Goal: Check status: Check status

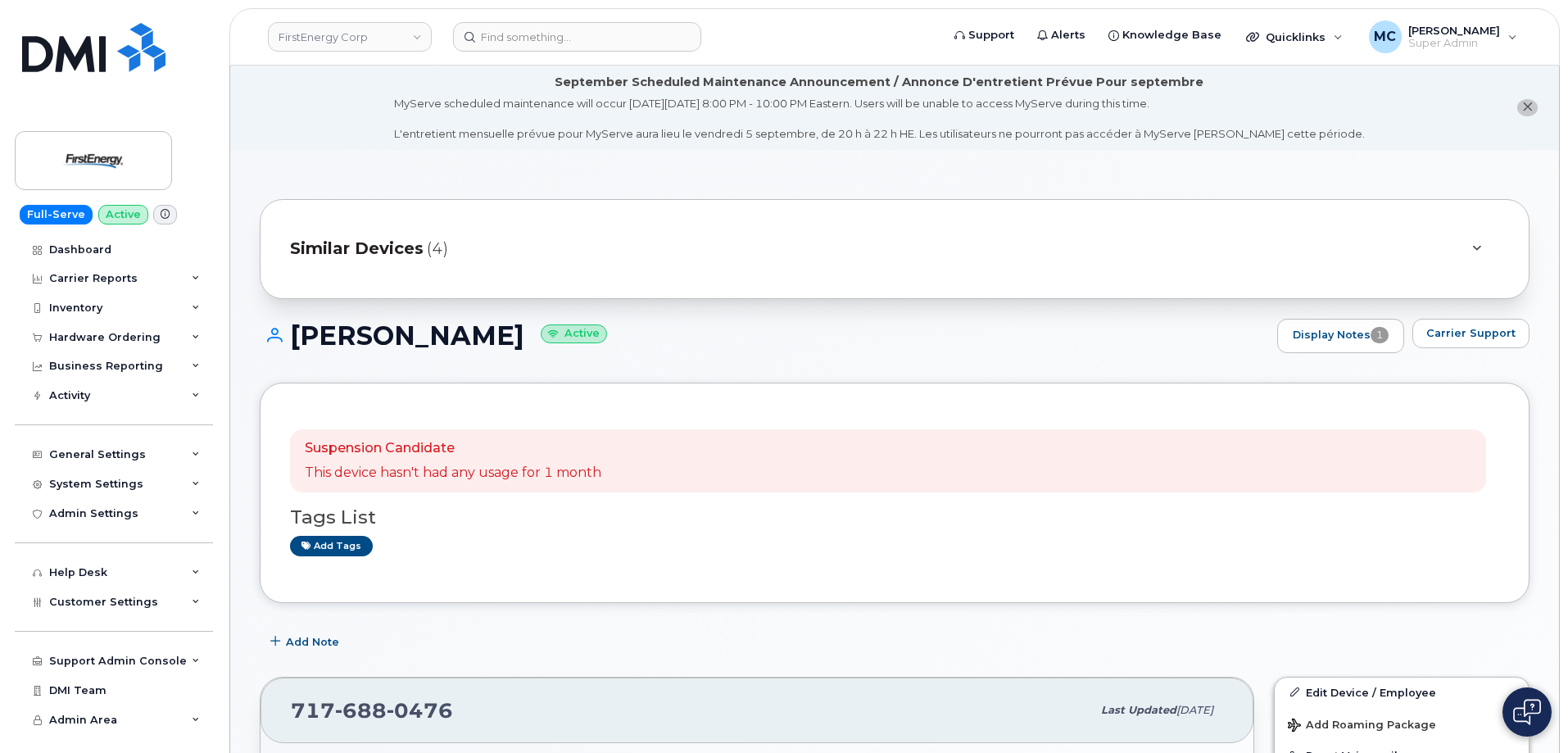
scroll to position [39, 0]
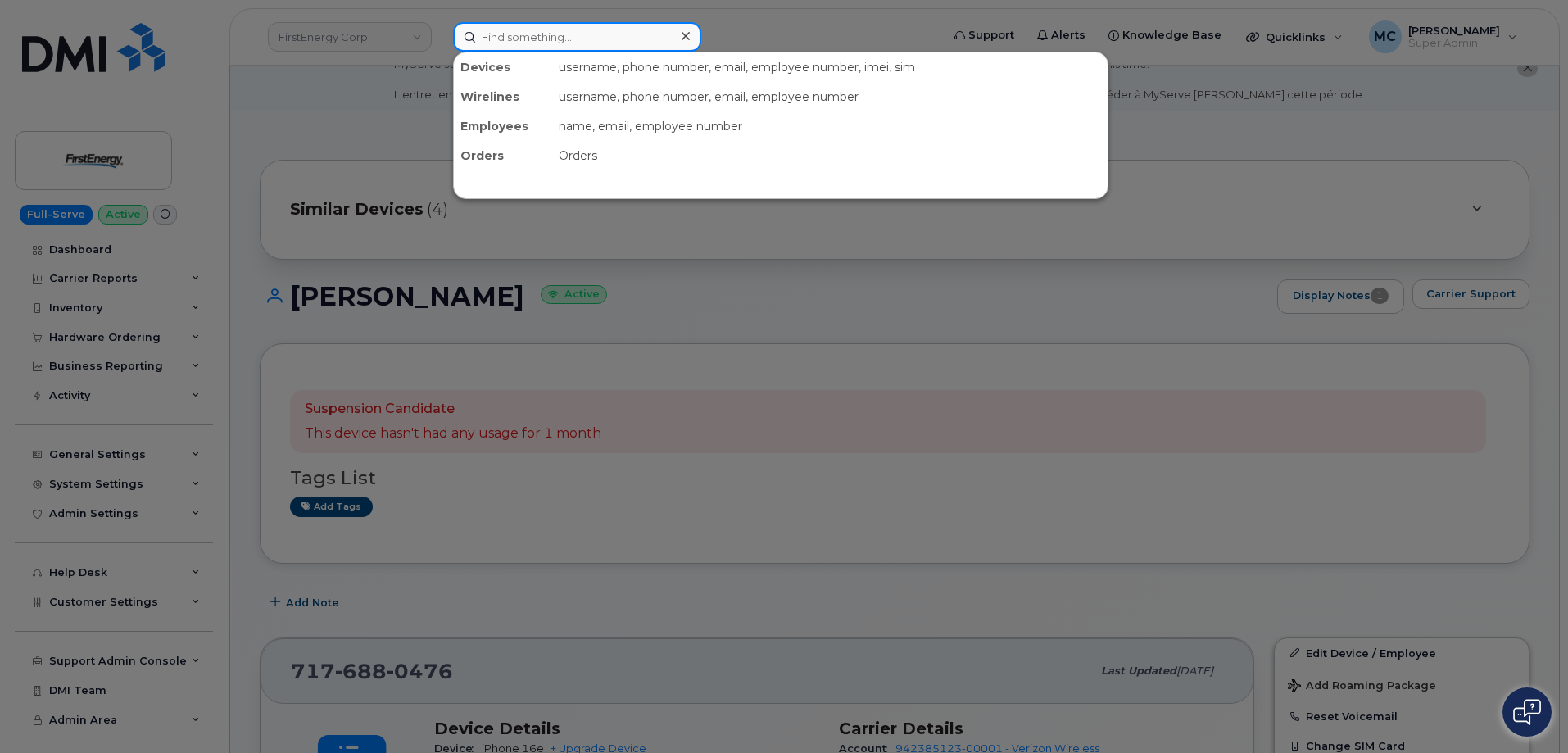
click at [551, 37] on input at bounding box center [577, 37] width 249 height 29
paste input "3308393806"
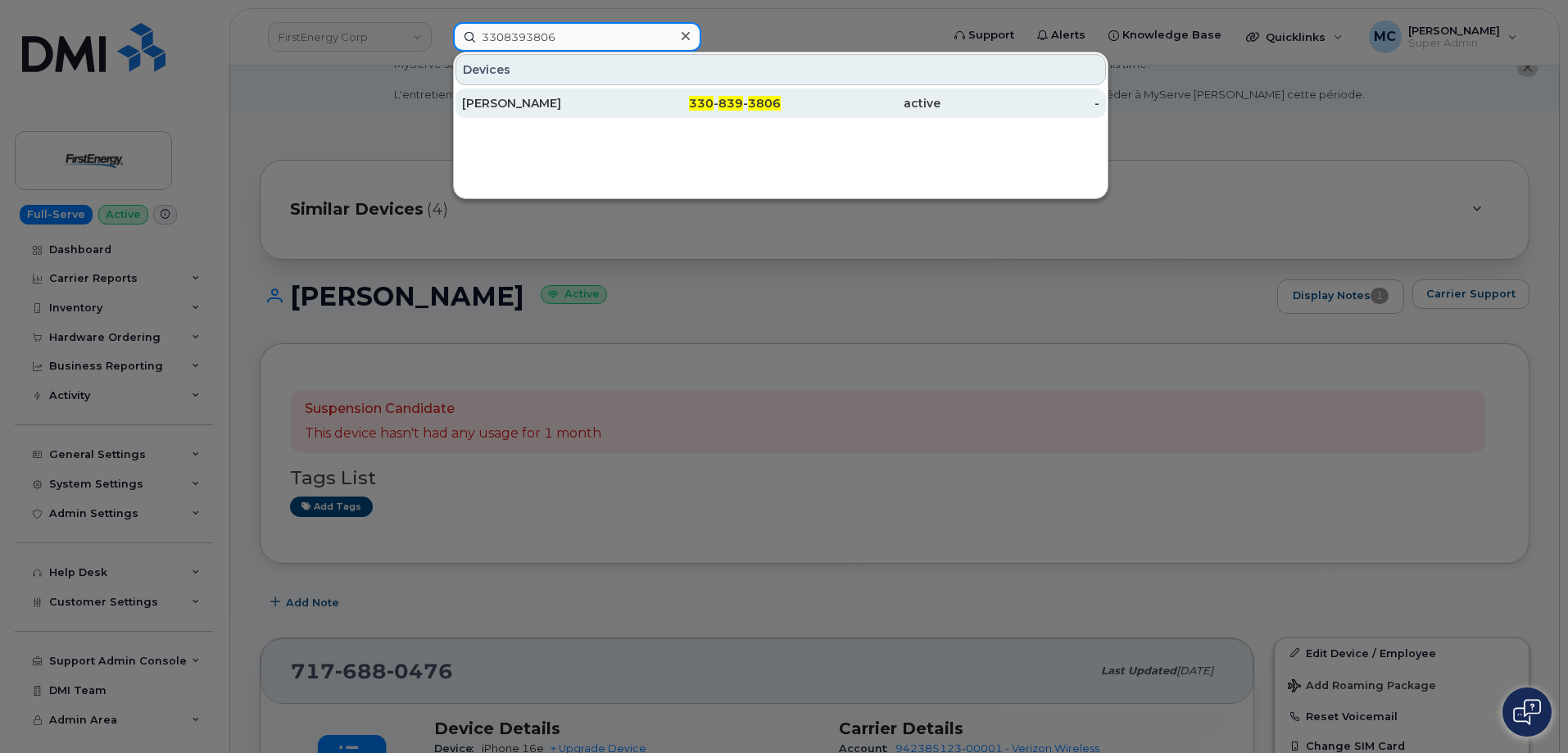
type input "3308393806"
click at [678, 98] on div "330 - 839 - 3806" at bounding box center [701, 103] width 159 height 16
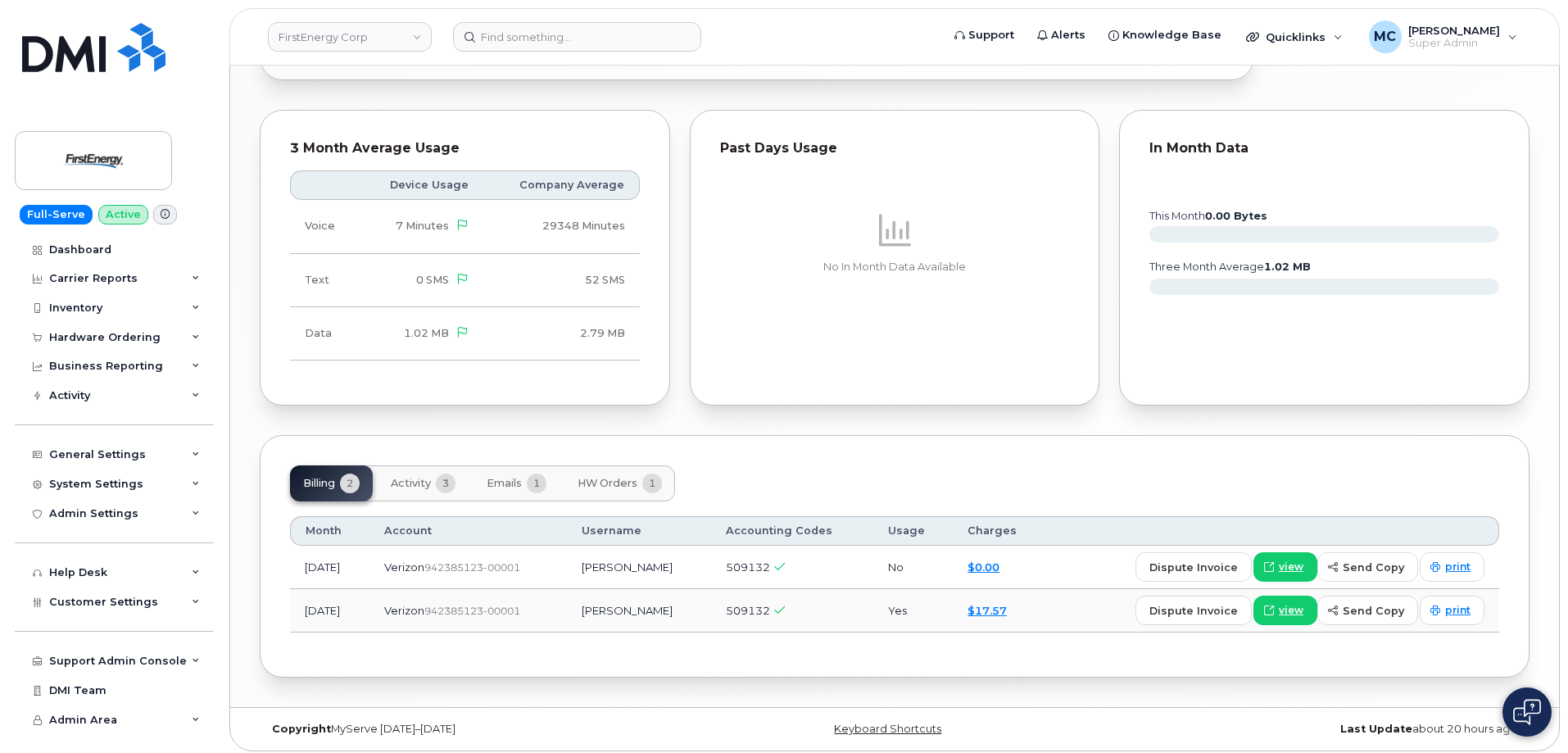
scroll to position [1192, 0]
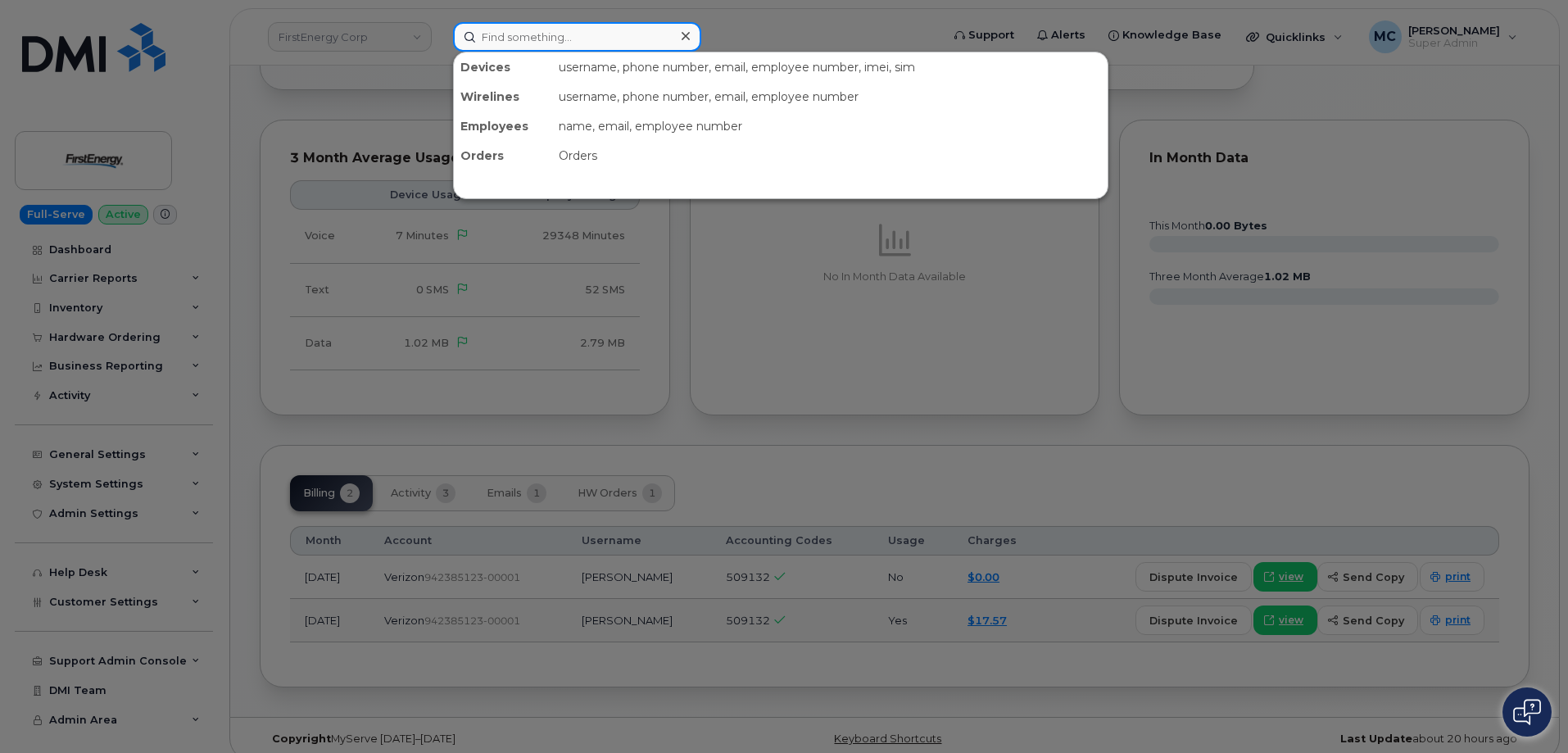
click at [579, 38] on input at bounding box center [577, 37] width 249 height 29
paste input "7245624374"
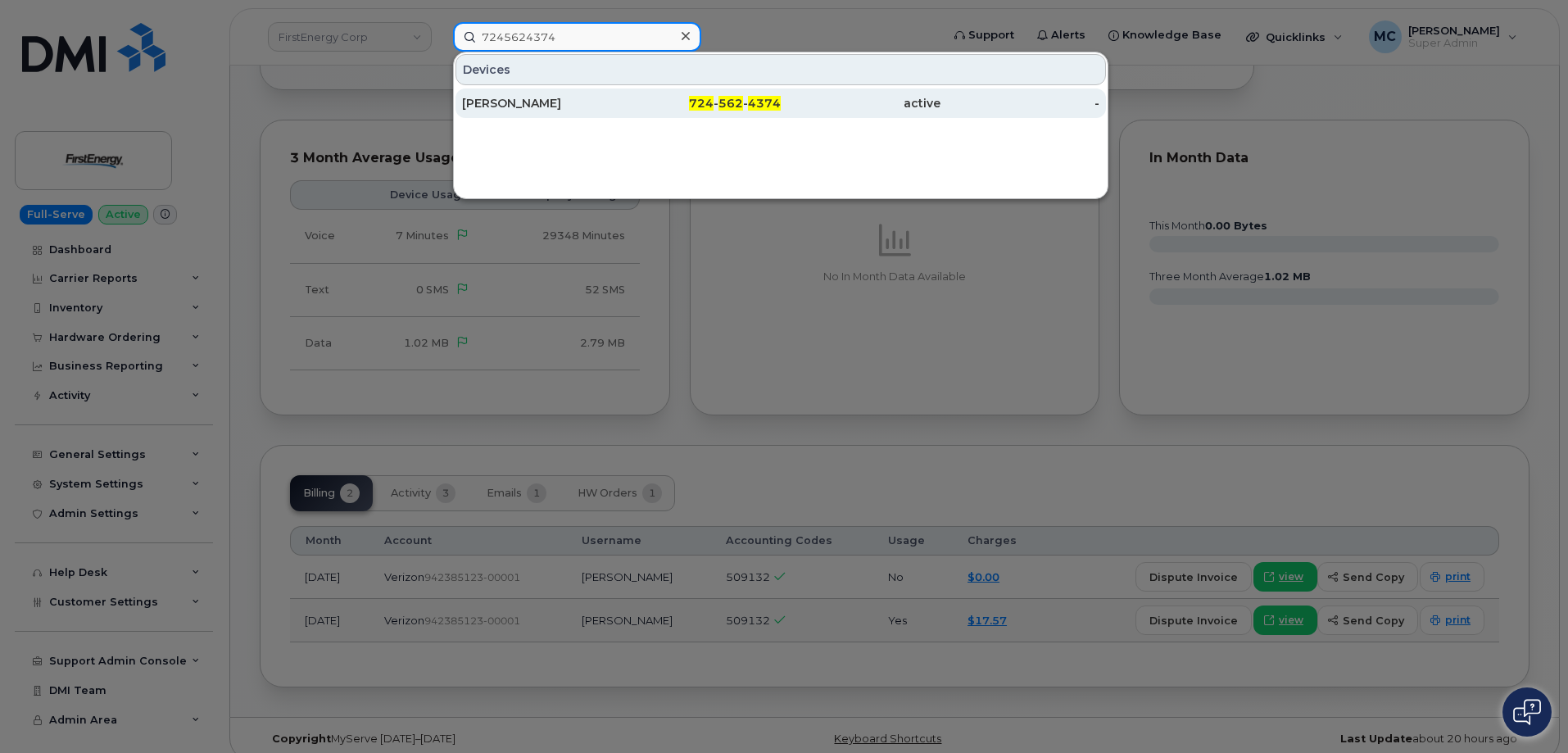
type input "7245624374"
click at [686, 105] on div "724 - 562 - 4374" at bounding box center [701, 103] width 159 height 16
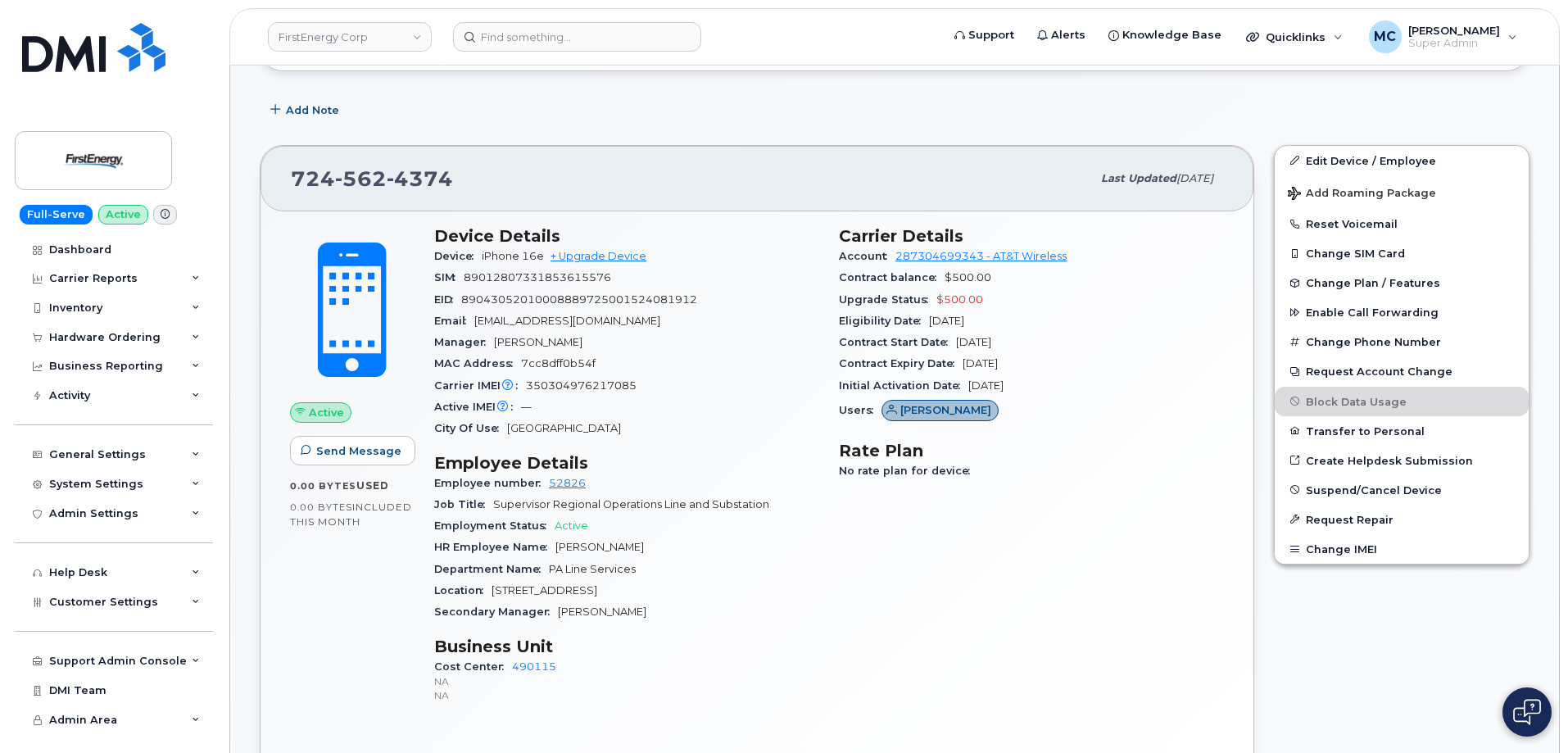
scroll to position [397, 0]
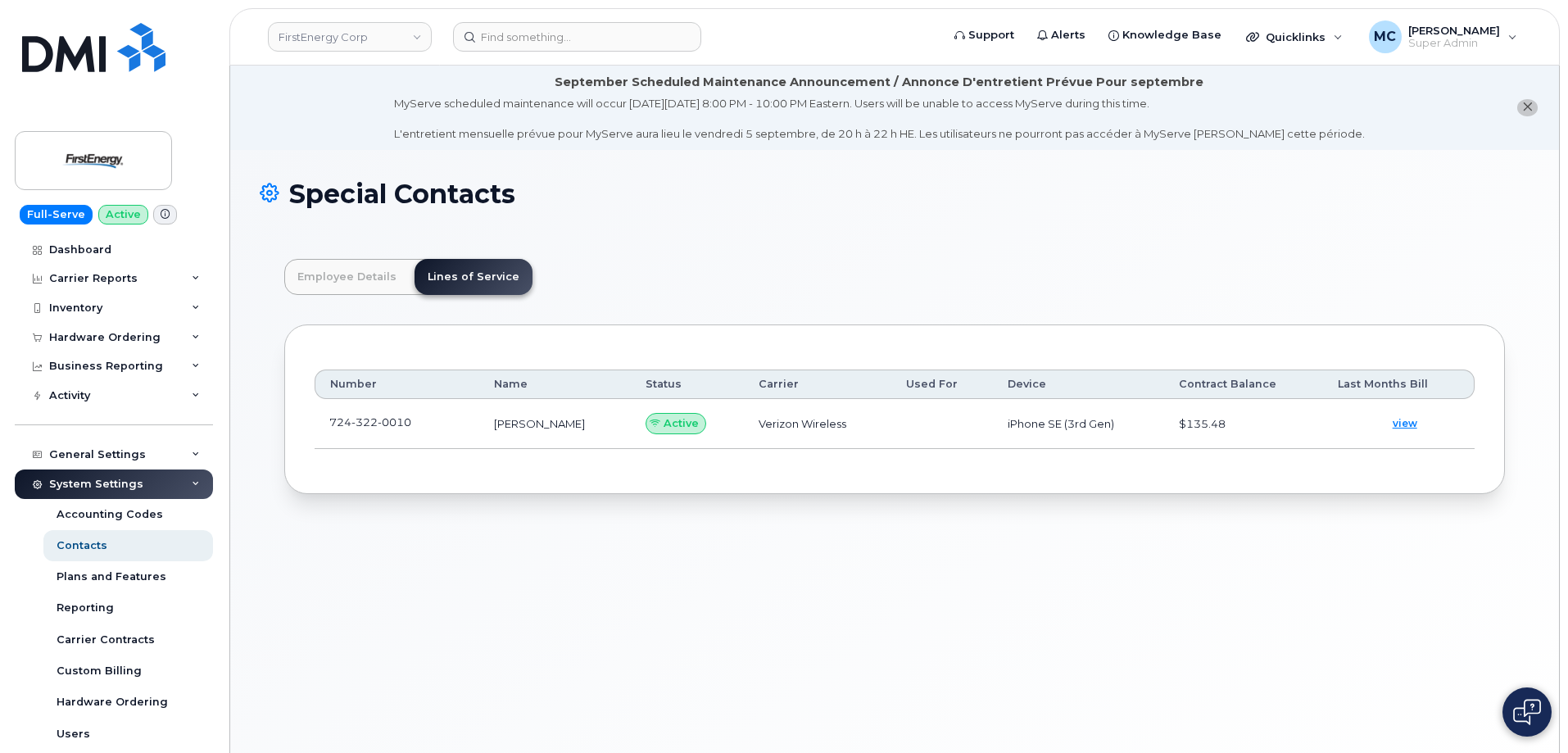
scroll to position [48, 0]
click at [110, 156] on img at bounding box center [94, 160] width 127 height 47
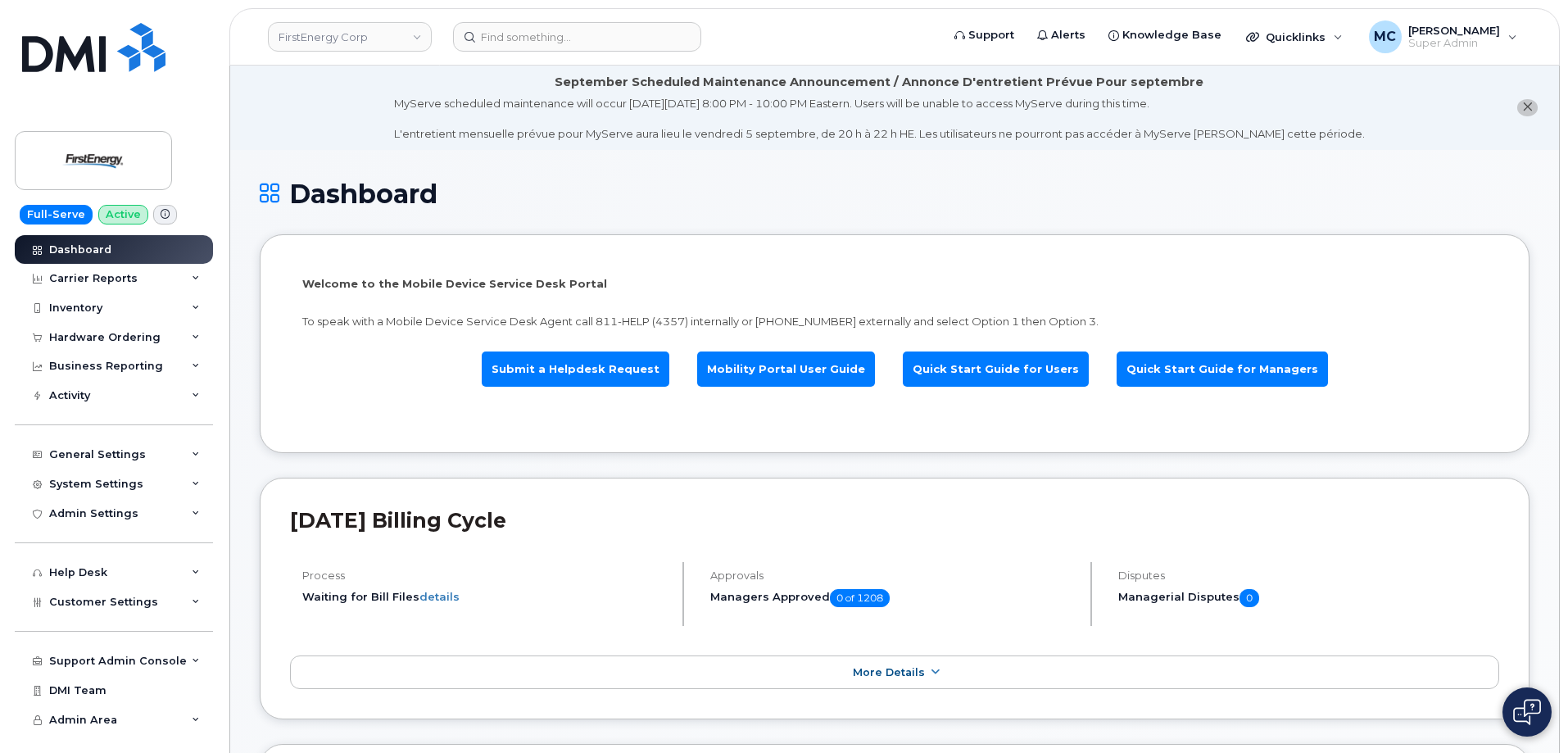
click at [694, 250] on li "Welcome to the Mobile Device Service Desk Portal To speak with a Mobile Device …" at bounding box center [895, 344] width 1270 height 219
click at [848, 202] on h1 "Dashboard" at bounding box center [895, 193] width 1270 height 29
click at [720, 190] on h1 "Dashboard" at bounding box center [895, 193] width 1270 height 29
click at [963, 179] on h1 "Dashboard" at bounding box center [895, 193] width 1270 height 29
click at [730, 189] on h1 "Dashboard" at bounding box center [895, 193] width 1270 height 29
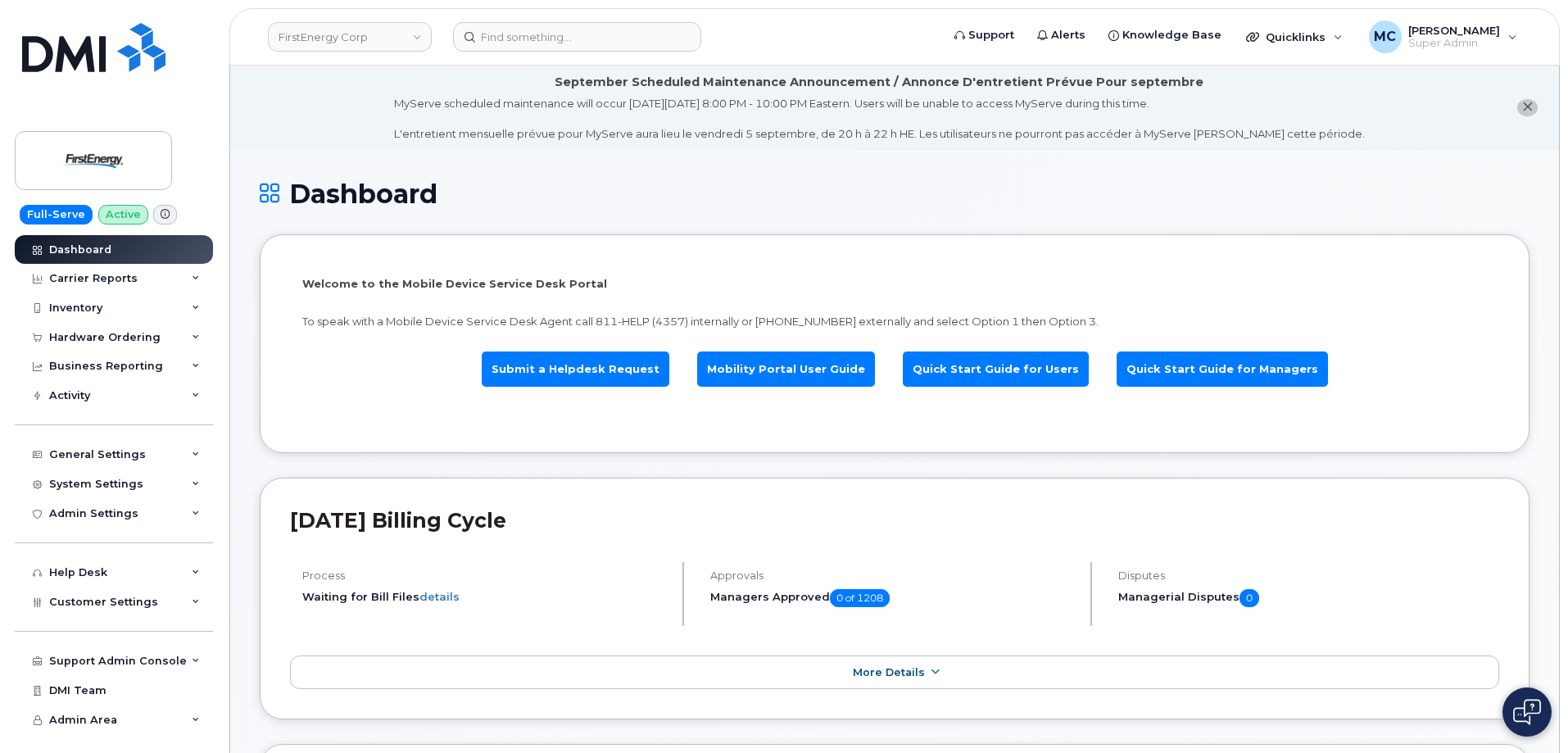
click at [659, 181] on h1 "Dashboard" at bounding box center [895, 193] width 1270 height 29
click at [692, 220] on div "Dashboard" at bounding box center [895, 207] width 1270 height 55
click at [677, 221] on div "Dashboard" at bounding box center [895, 207] width 1270 height 55
click at [906, 212] on div "Dashboard" at bounding box center [895, 207] width 1270 height 55
click at [758, 196] on h1 "Dashboard" at bounding box center [895, 193] width 1270 height 29
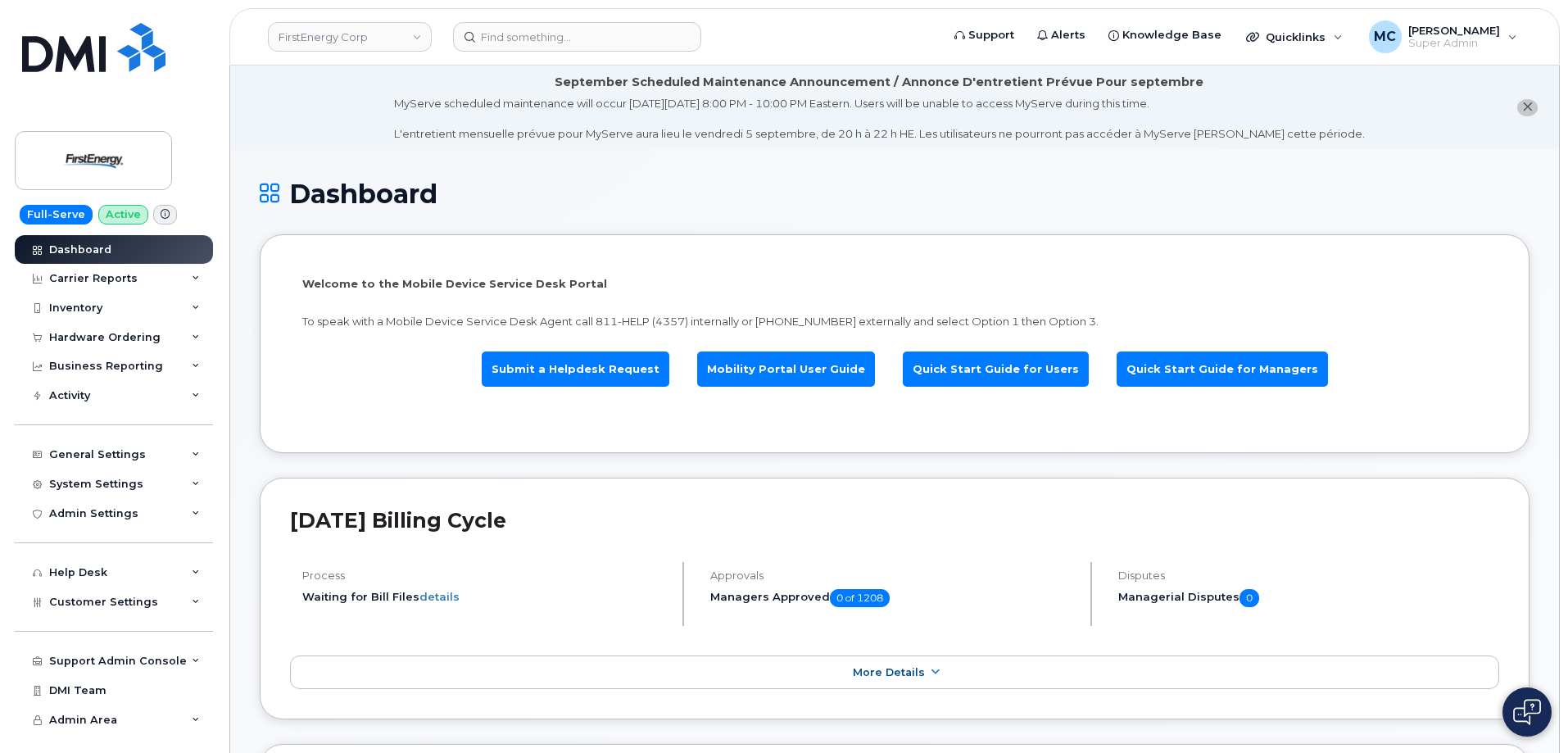
click at [945, 184] on h1 "Dashboard" at bounding box center [895, 193] width 1270 height 29
click at [855, 210] on div "Dashboard" at bounding box center [895, 207] width 1270 height 55
click at [1030, 189] on h1 "Dashboard" at bounding box center [895, 193] width 1270 height 29
click at [1534, 109] on button "close notification" at bounding box center [1527, 107] width 20 height 17
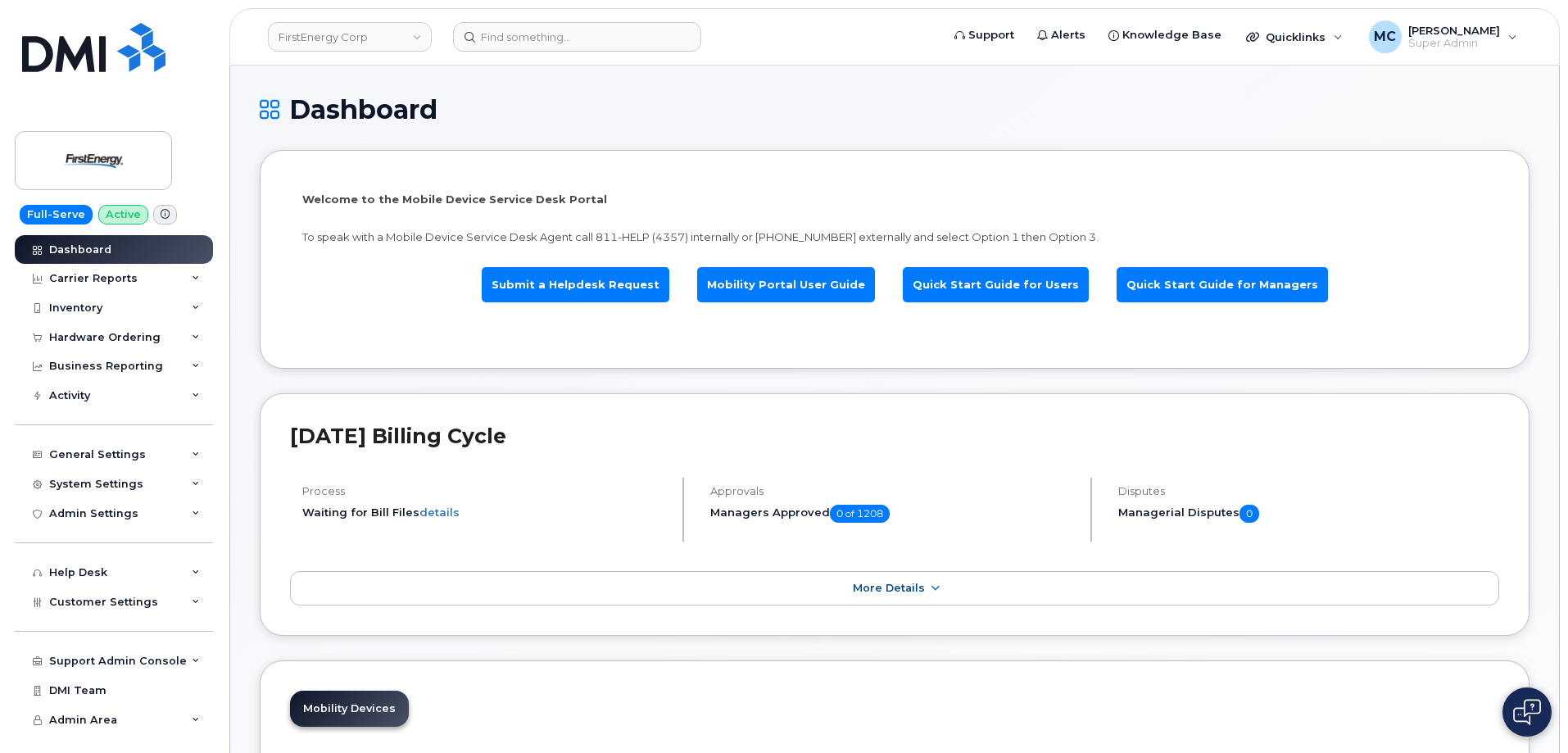
click at [986, 109] on h1 "Dashboard" at bounding box center [895, 110] width 1270 height 29
click at [862, 153] on li "Welcome to the Mobile Device Service Desk Portal To speak with a Mobile Device …" at bounding box center [895, 259] width 1270 height 219
click at [750, 356] on li "Welcome to the Mobile Device Service Desk Portal To speak with a Mobile Device …" at bounding box center [895, 259] width 1270 height 219
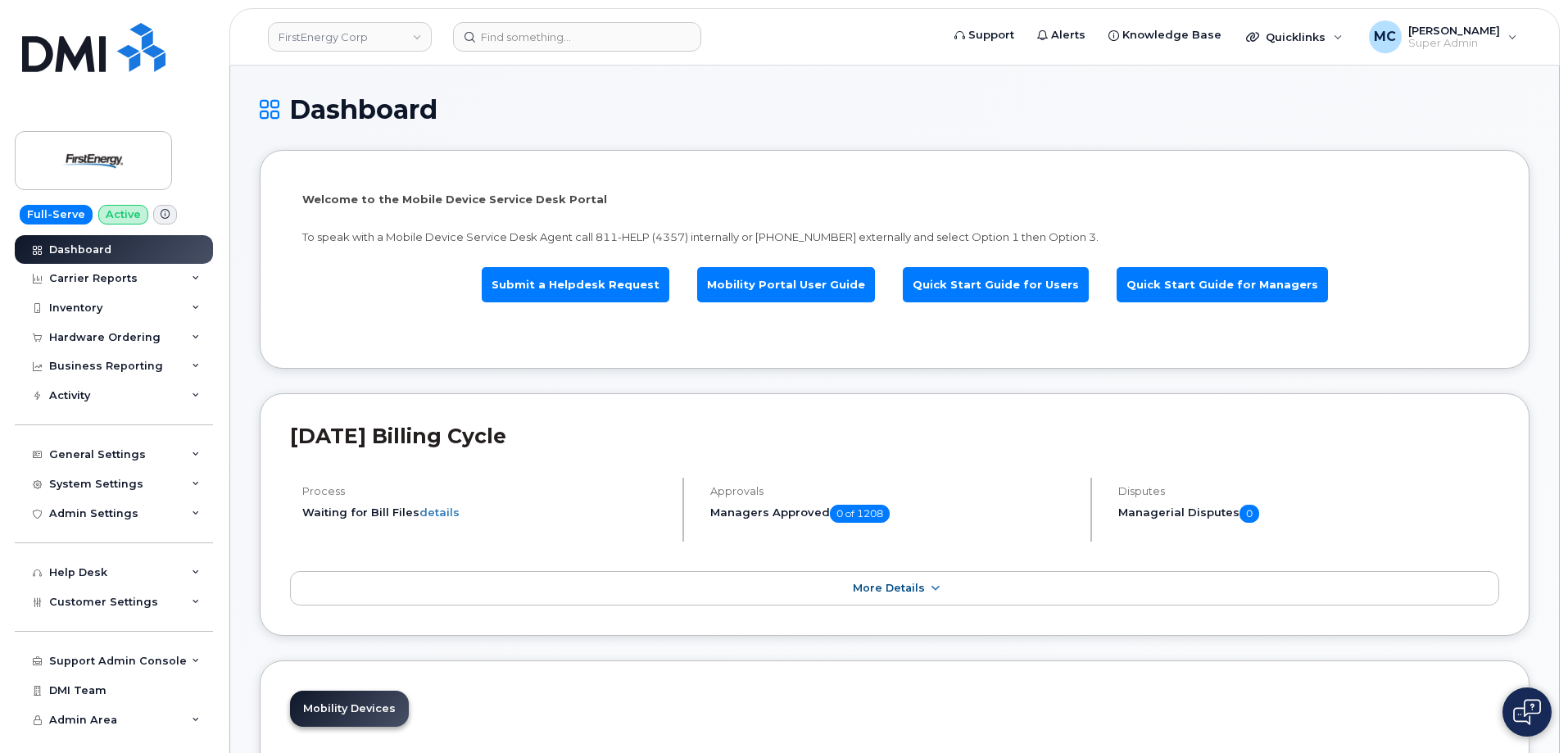
click at [871, 146] on div "Dashboard" at bounding box center [895, 123] width 1270 height 55
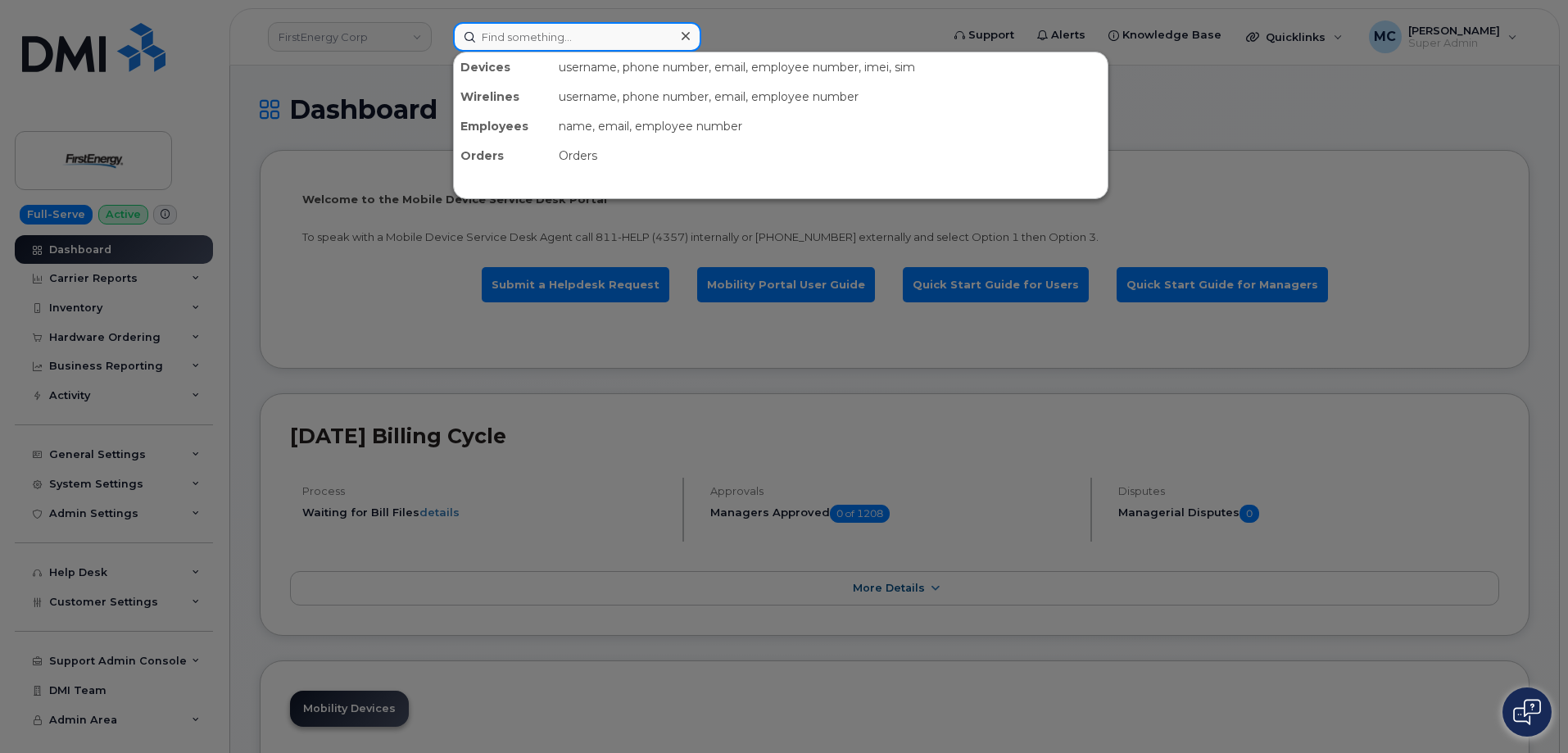
click at [557, 34] on input at bounding box center [577, 37] width 249 height 29
paste input "[PERSON_NAME]"
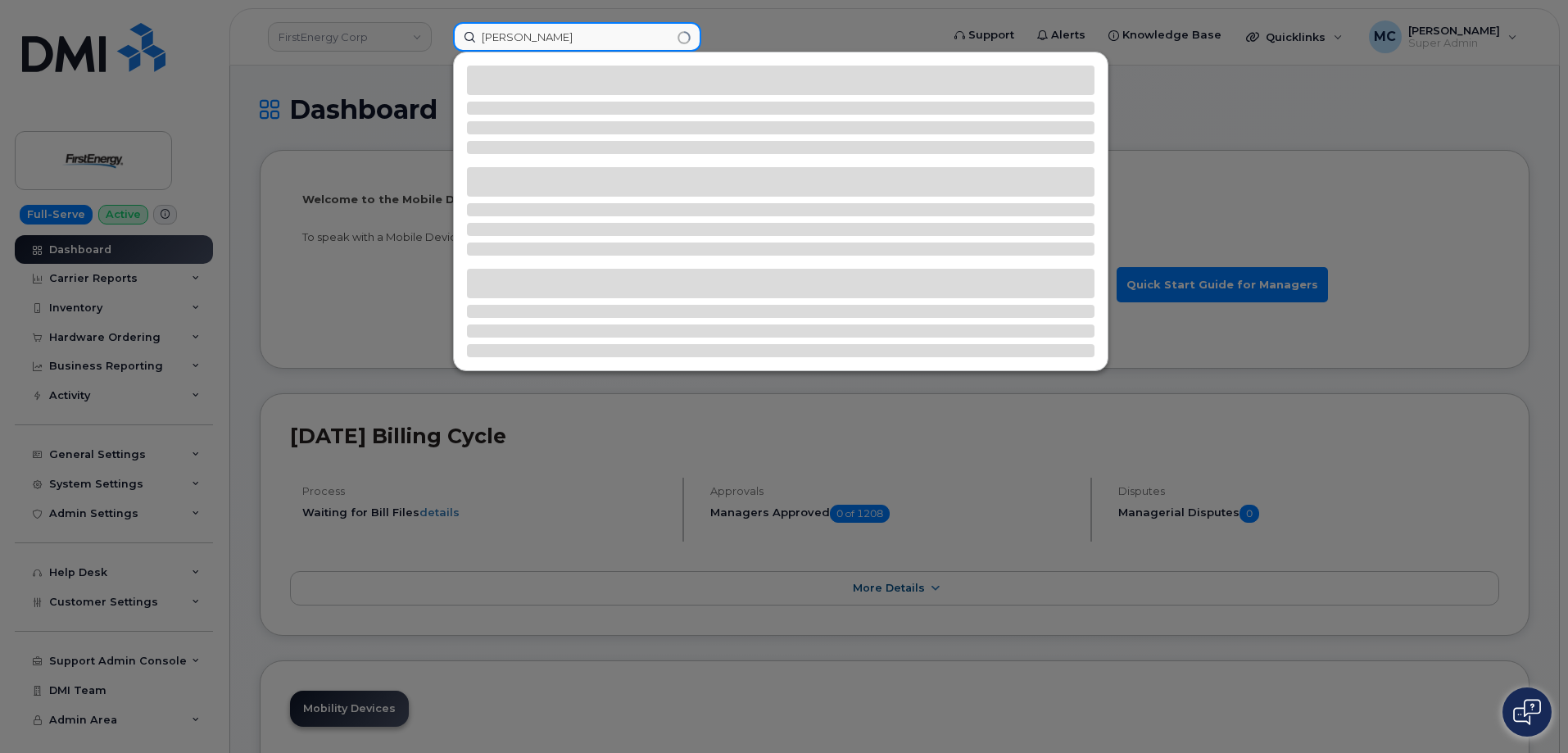
type input "[PERSON_NAME]"
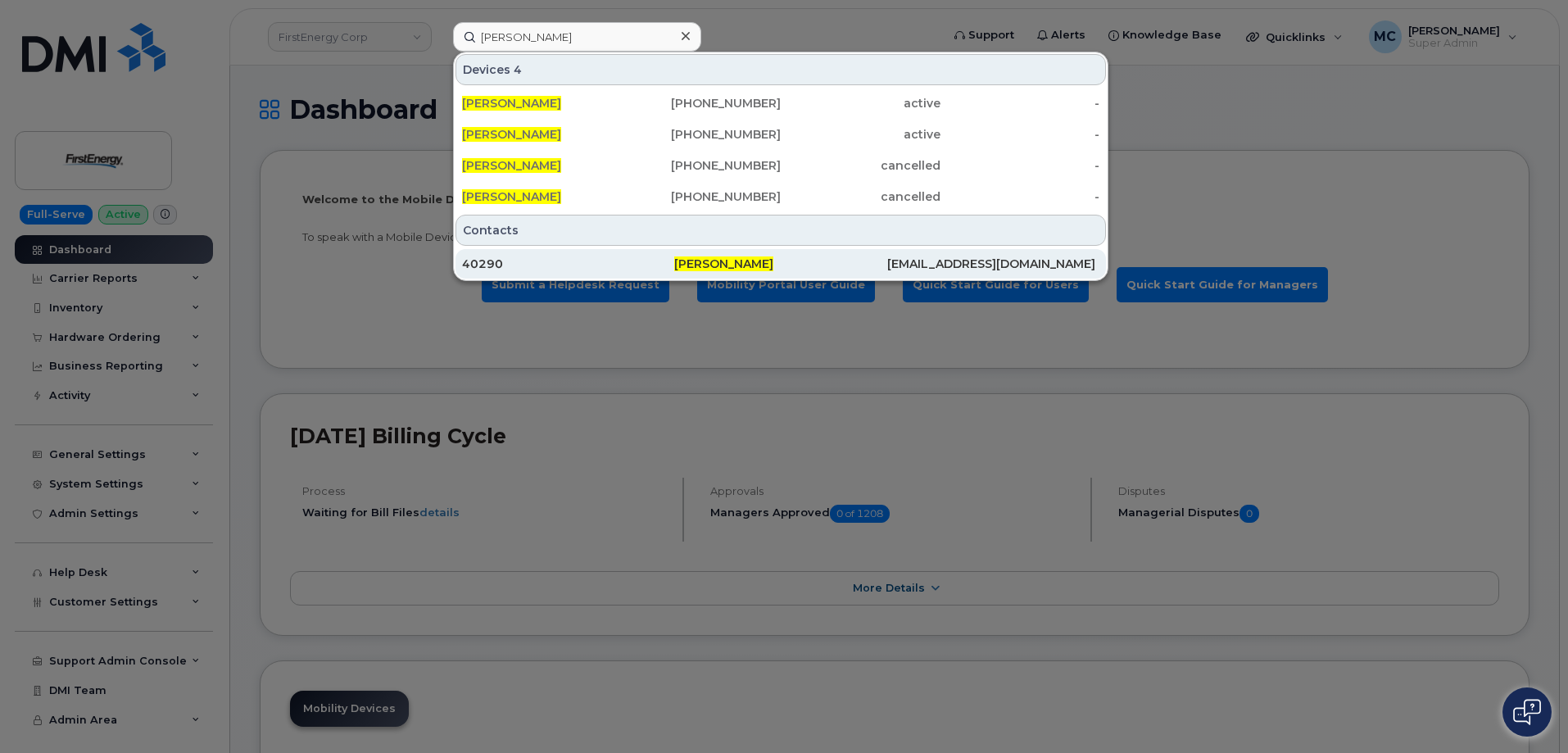
click at [691, 265] on span "[PERSON_NAME]" at bounding box center [723, 264] width 99 height 15
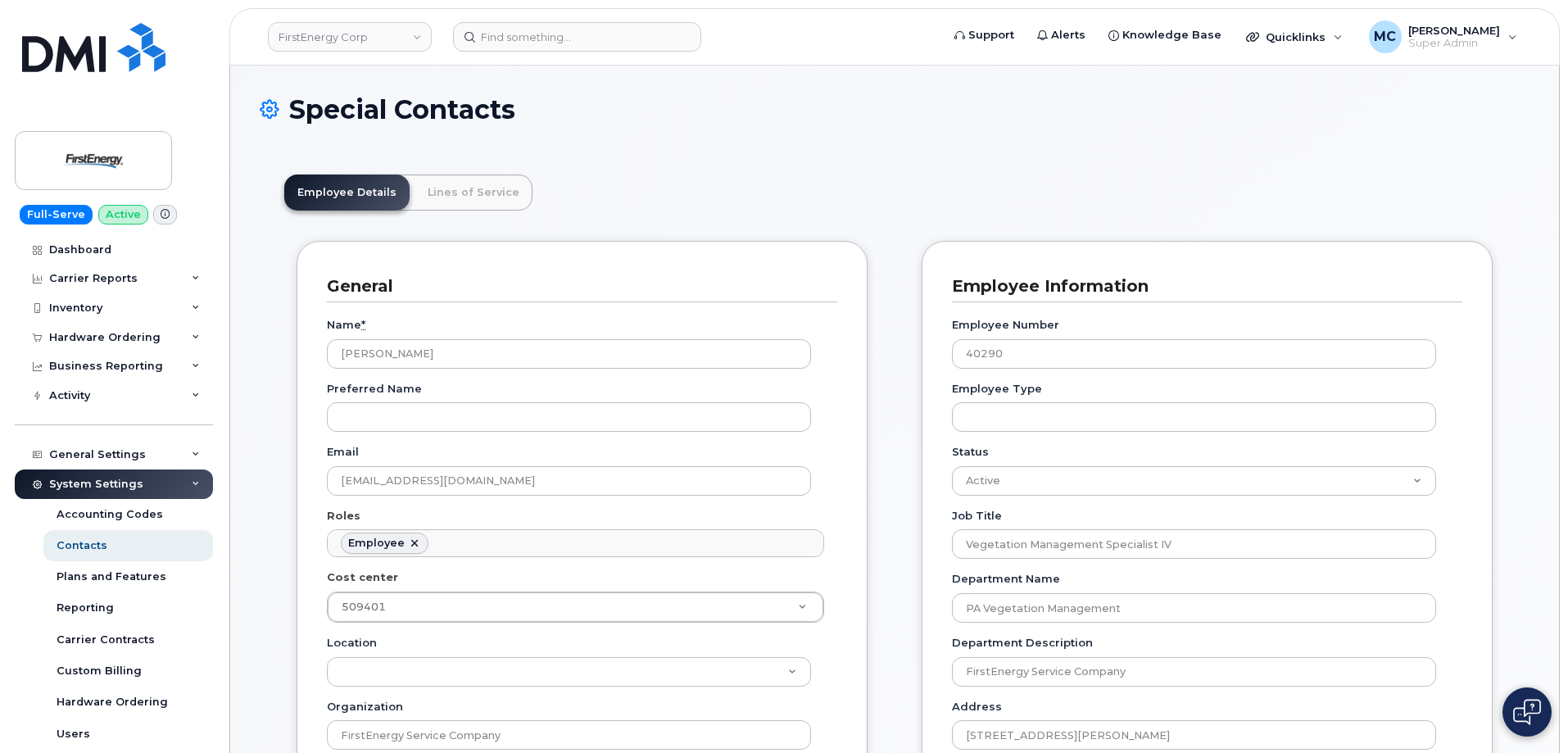
scroll to position [56, 0]
drag, startPoint x: 449, startPoint y: 361, endPoint x: 198, endPoint y: 359, distance: 251.0
click at [101, 323] on div "Hardware Ordering" at bounding box center [114, 337] width 199 height 29
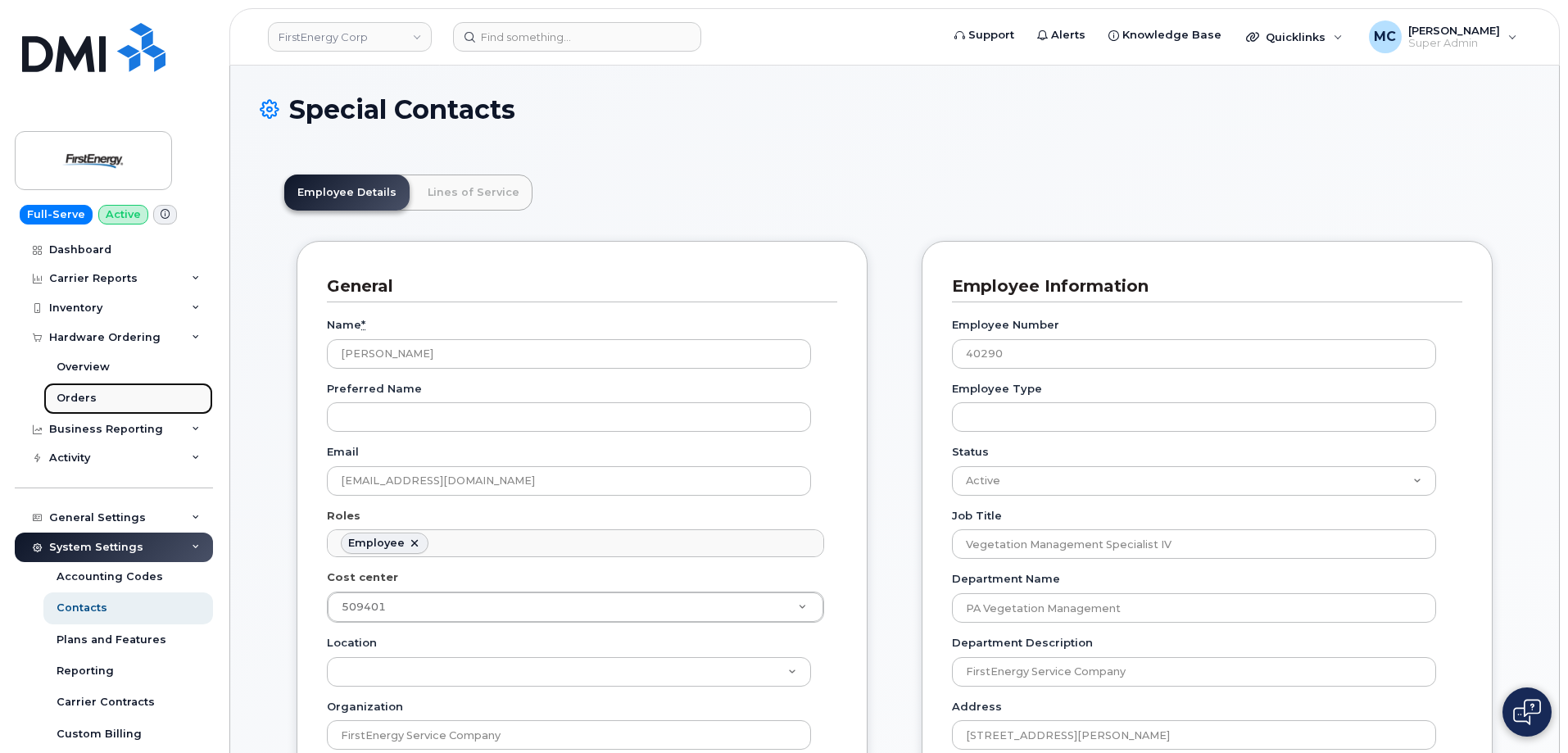
click at [114, 393] on link "Orders" at bounding box center [128, 398] width 169 height 31
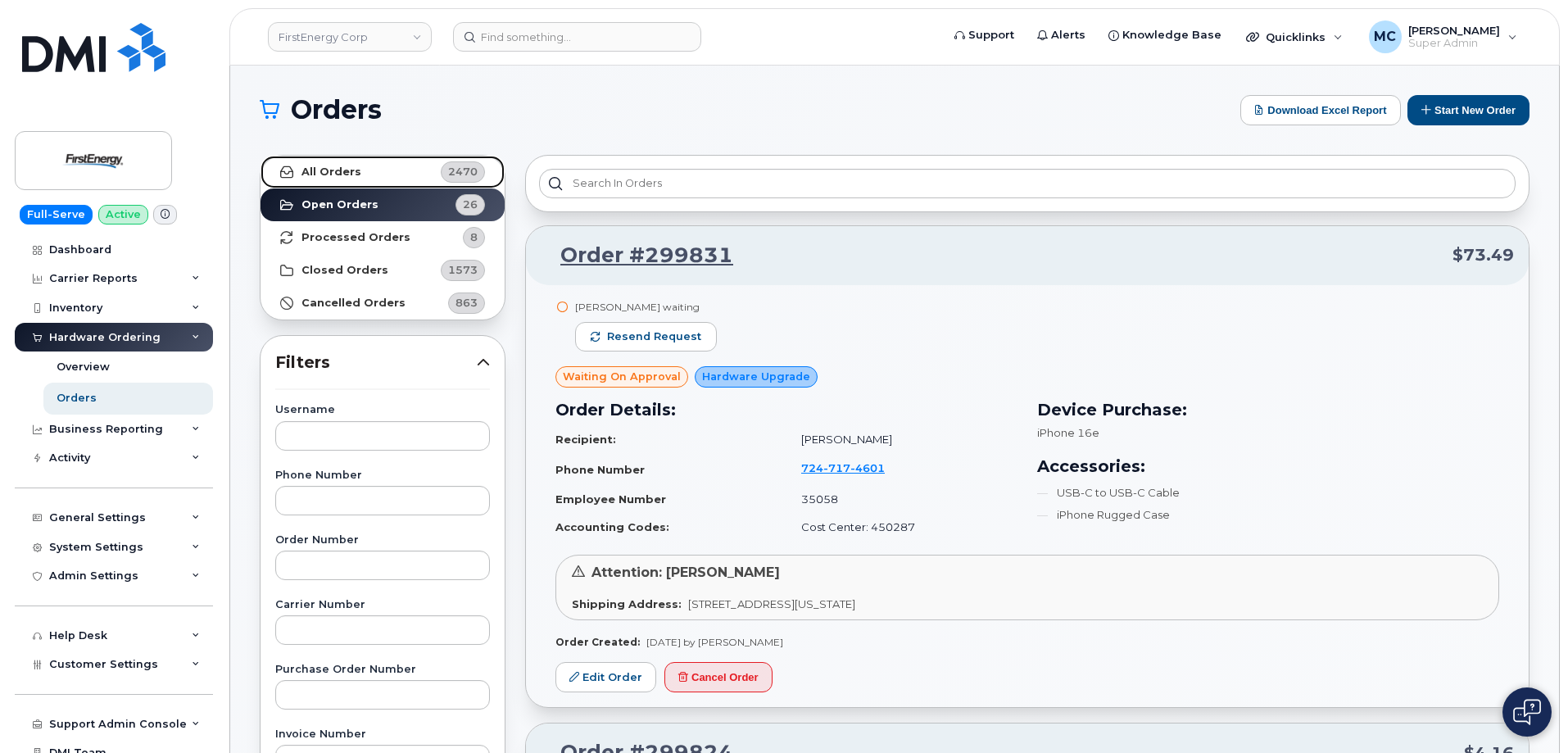
click at [360, 168] on link "All Orders 2470" at bounding box center [382, 172] width 244 height 33
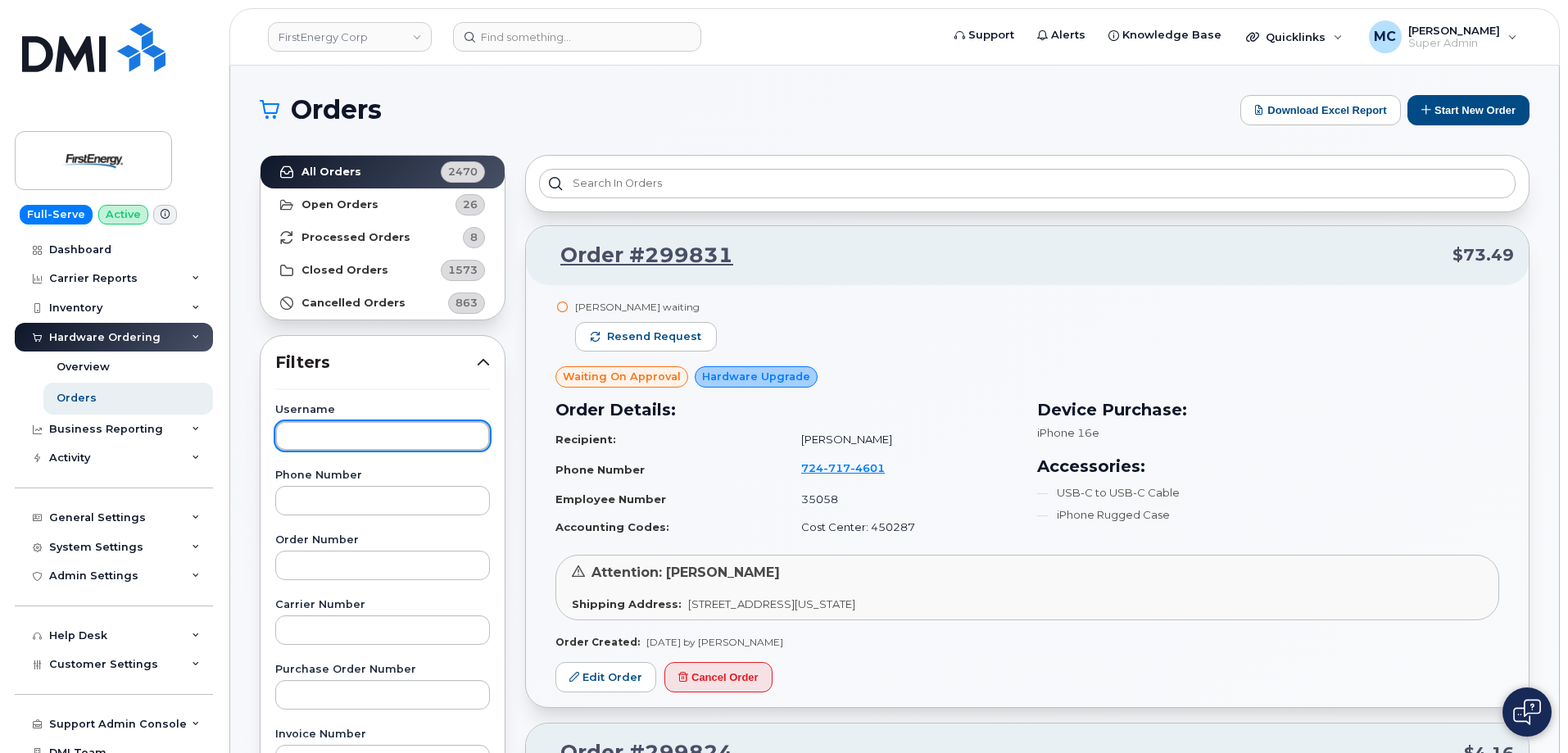
click at [383, 436] on input "text" at bounding box center [382, 436] width 215 height 29
paste input "[PERSON_NAME]"
type input "[PERSON_NAME]"
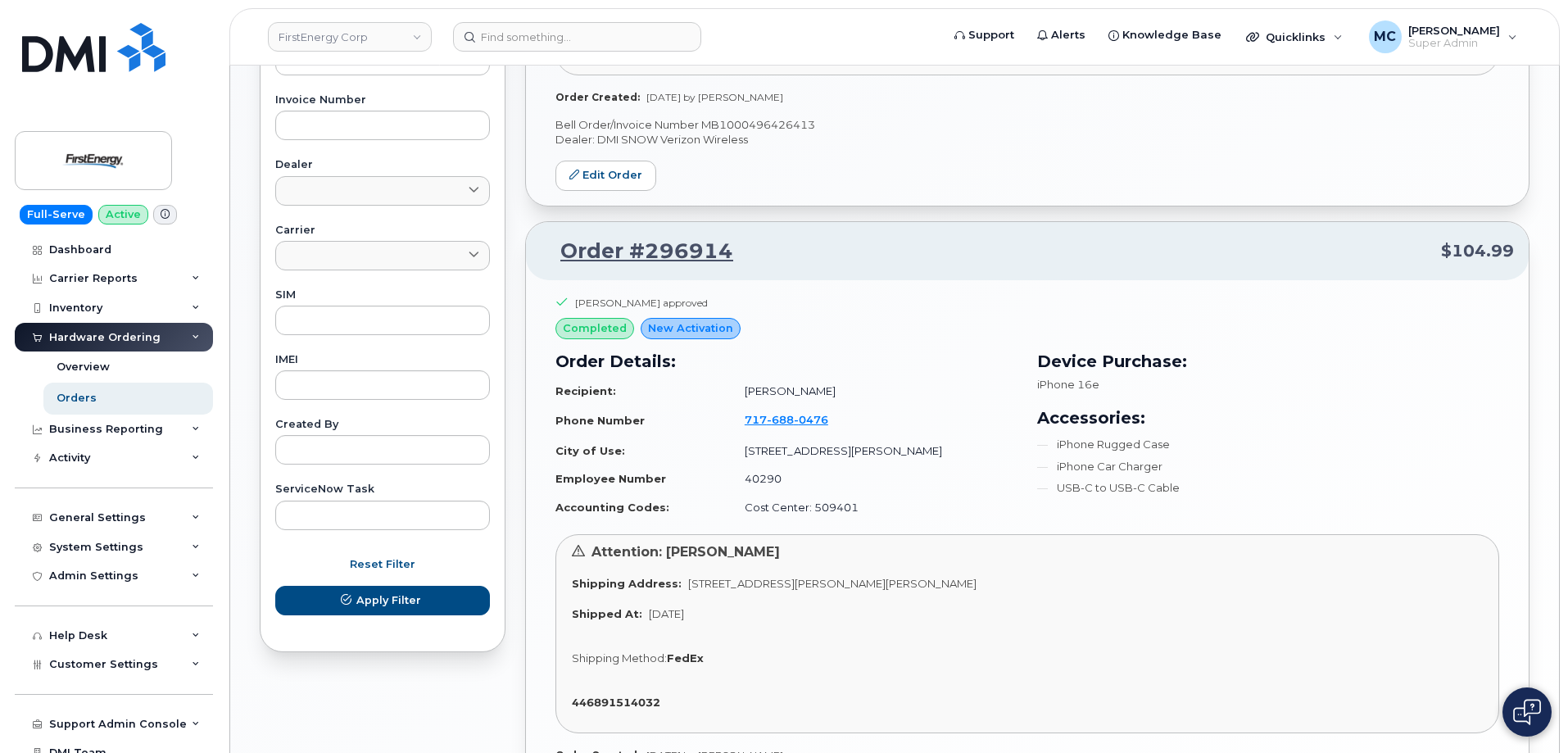
scroll to position [626, 0]
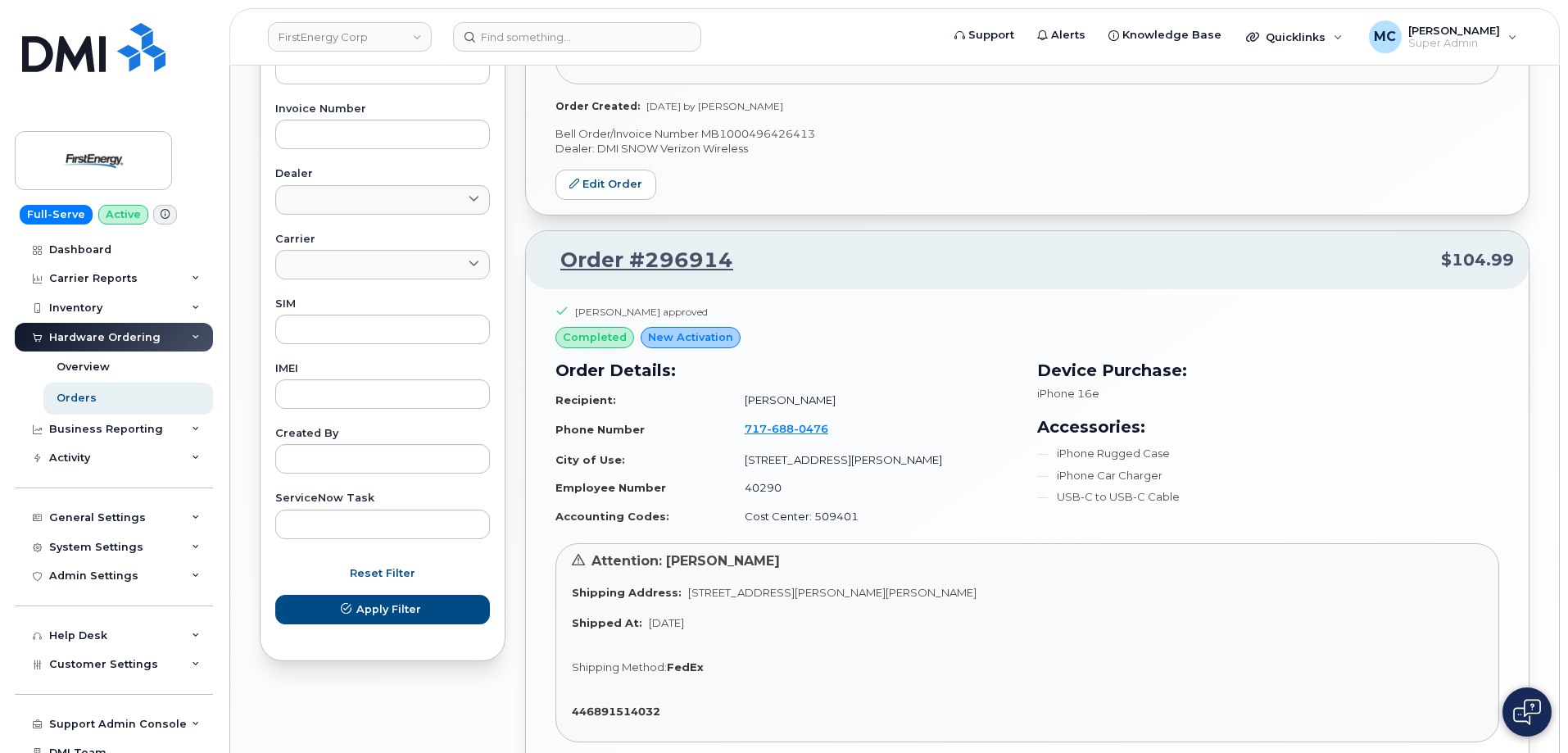
drag, startPoint x: 1572, startPoint y: 219, endPoint x: 1383, endPoint y: 486, distance: 327.1
click at [1383, 486] on ul "iPhone Rugged Case iPhone Car Charger USB-C to USB-C Cable" at bounding box center [1268, 475] width 462 height 59
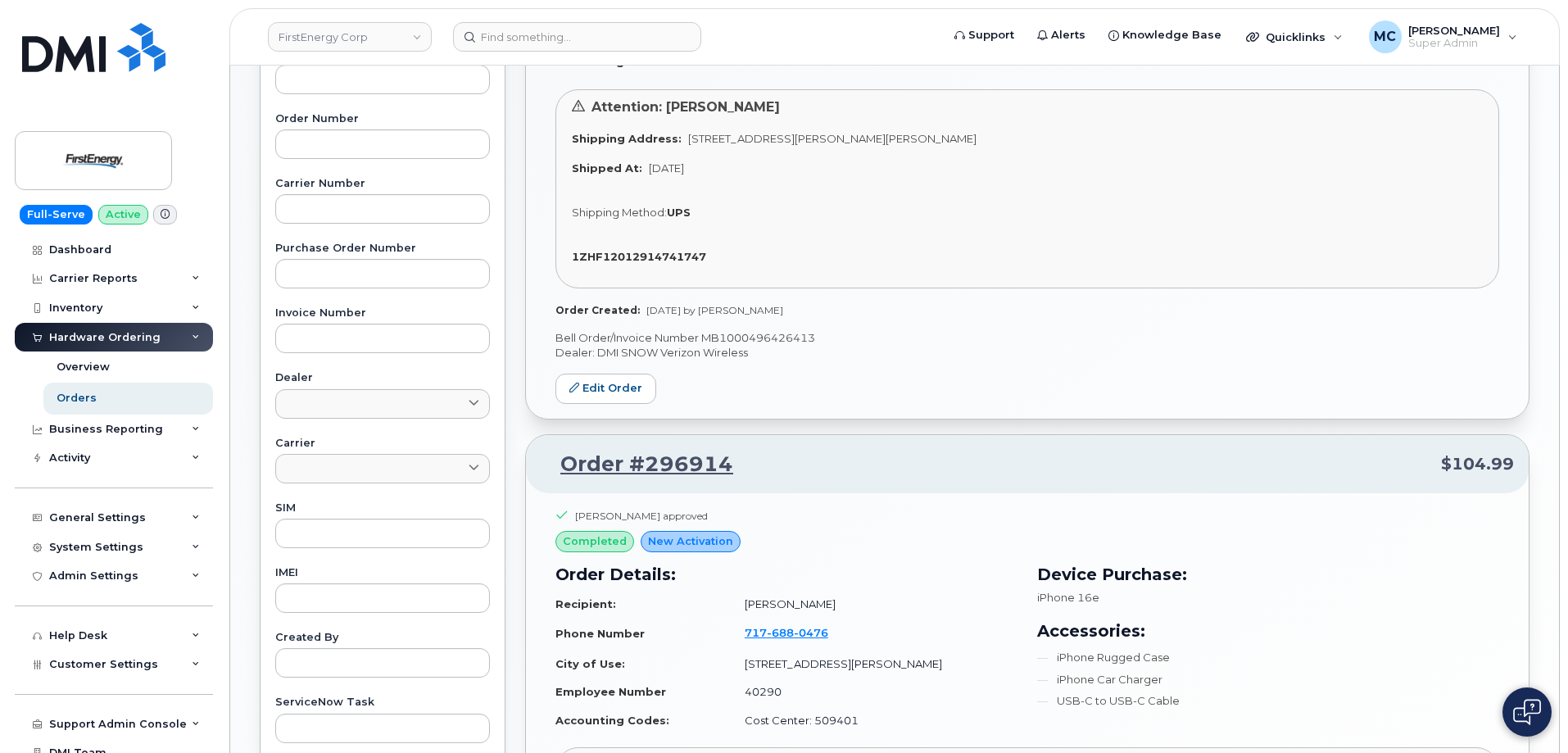
scroll to position [420, 0]
